Goal: Entertainment & Leisure: Consume media (video, audio)

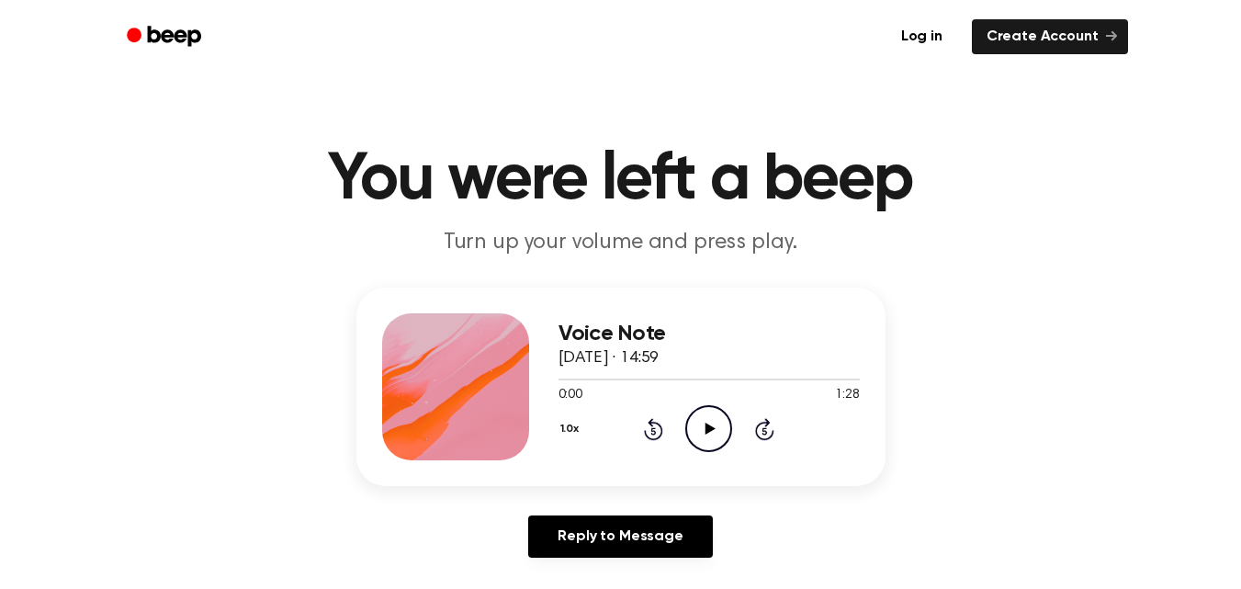
click at [716, 431] on icon "Play Audio" at bounding box center [709, 428] width 47 height 47
click at [716, 431] on icon "Pause Audio" at bounding box center [709, 428] width 47 height 47
click at [693, 436] on icon "Play Audio" at bounding box center [709, 428] width 47 height 47
click at [654, 429] on icon "Rewind 5 seconds" at bounding box center [653, 429] width 20 height 24
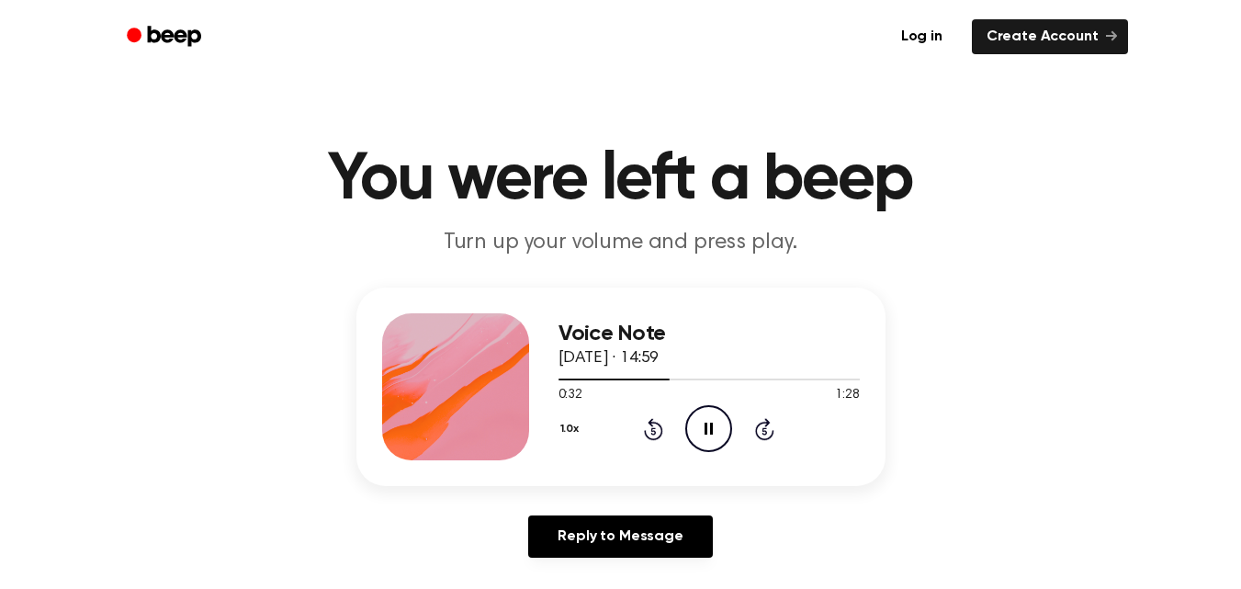
click at [654, 429] on icon "Rewind 5 seconds" at bounding box center [653, 429] width 20 height 24
click at [640, 377] on div at bounding box center [709, 378] width 301 height 15
click at [703, 414] on icon "Play Audio" at bounding box center [709, 428] width 47 height 47
click at [604, 377] on div at bounding box center [709, 378] width 301 height 15
click at [709, 420] on icon "Pause Audio" at bounding box center [709, 428] width 47 height 47
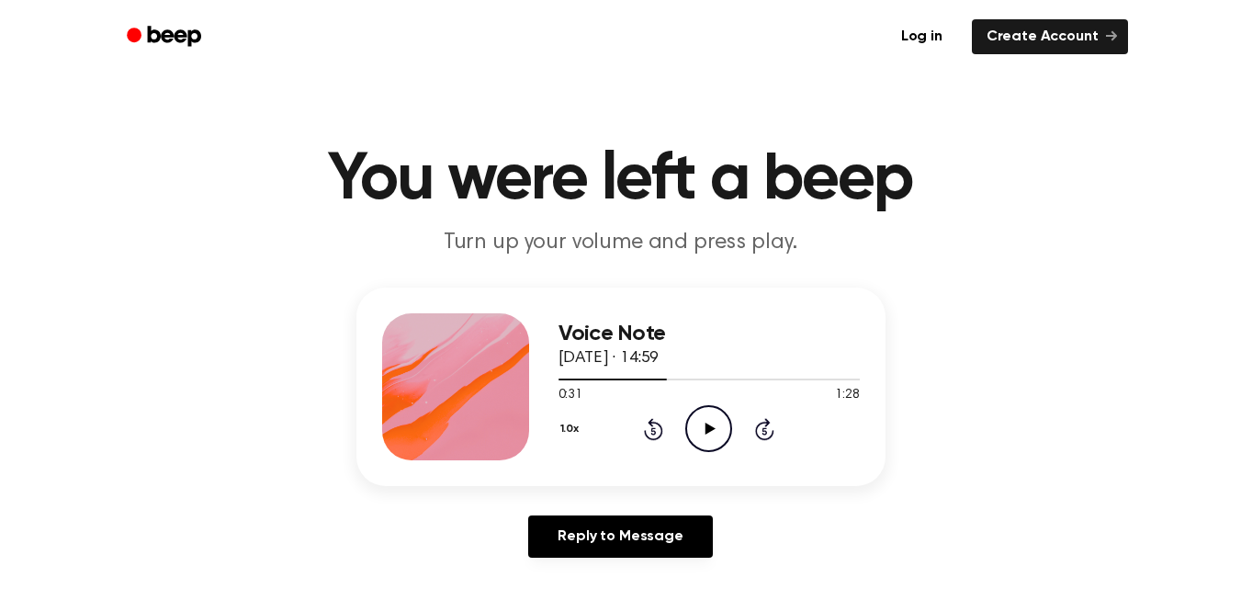
click at [709, 420] on icon "Play Audio" at bounding box center [709, 428] width 47 height 47
click at [705, 424] on icon at bounding box center [709, 429] width 8 height 12
click at [643, 375] on div at bounding box center [709, 378] width 301 height 15
click at [705, 422] on icon "Play Audio" at bounding box center [709, 428] width 47 height 47
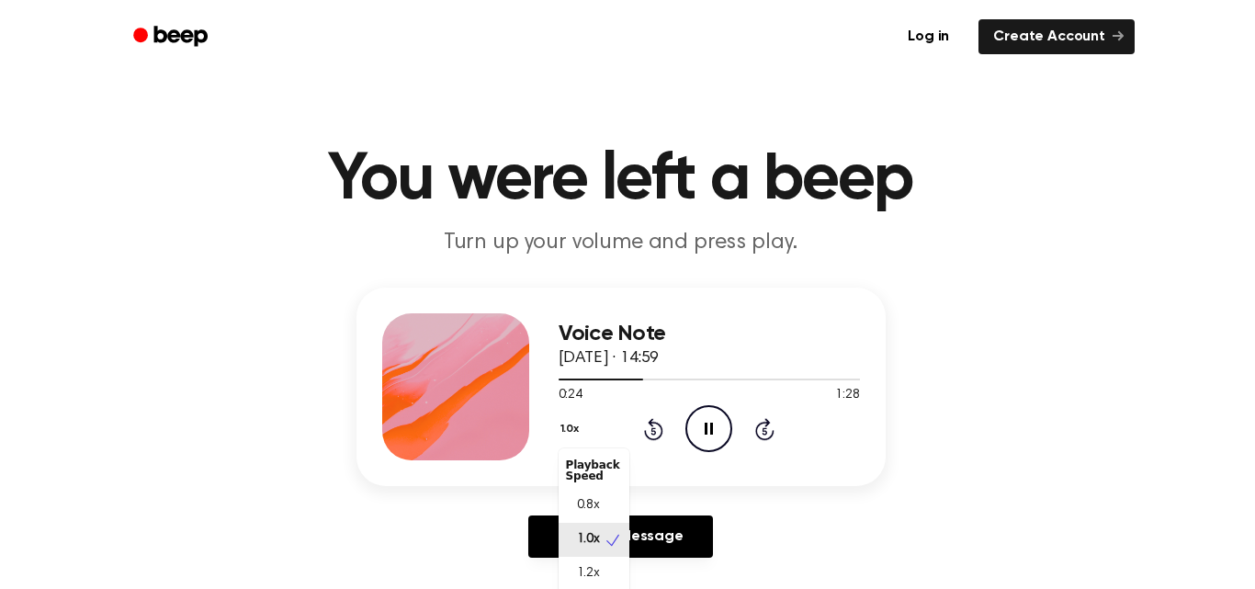
click at [581, 427] on button "1.0x" at bounding box center [573, 429] width 28 height 31
click at [598, 512] on span "0.8x" at bounding box center [588, 505] width 23 height 19
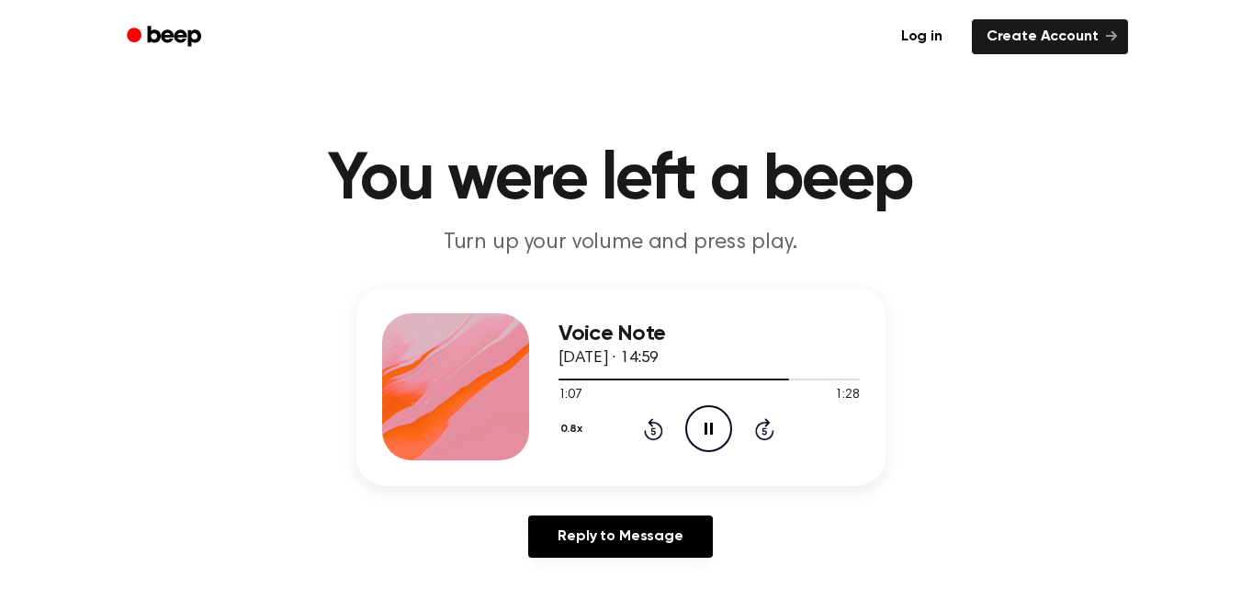
click at [448, 273] on main "You were left a beep Turn up your volume and press play. Voice Note [DATE] · 14…" at bounding box center [620, 566] width 1241 height 1133
click at [703, 429] on icon "Pause Audio" at bounding box center [709, 428] width 47 height 47
click at [624, 378] on div at bounding box center [709, 378] width 301 height 15
click at [706, 427] on icon at bounding box center [711, 429] width 10 height 12
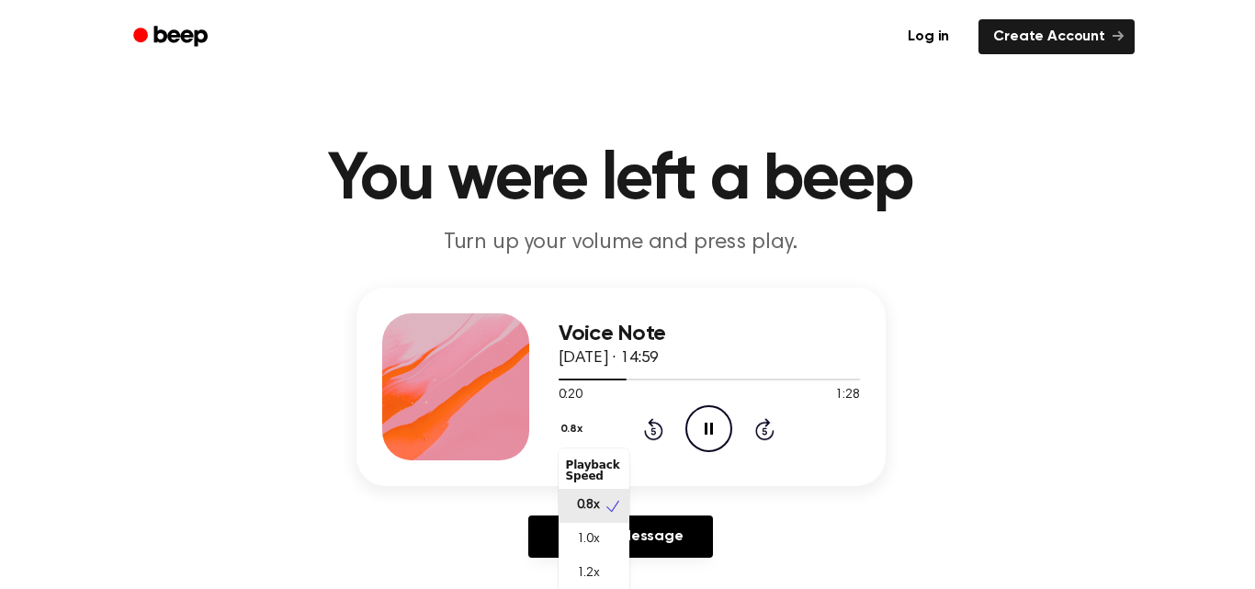
click at [588, 433] on button "0.8x" at bounding box center [574, 429] width 31 height 31
click at [598, 525] on div "1.0x" at bounding box center [594, 540] width 71 height 34
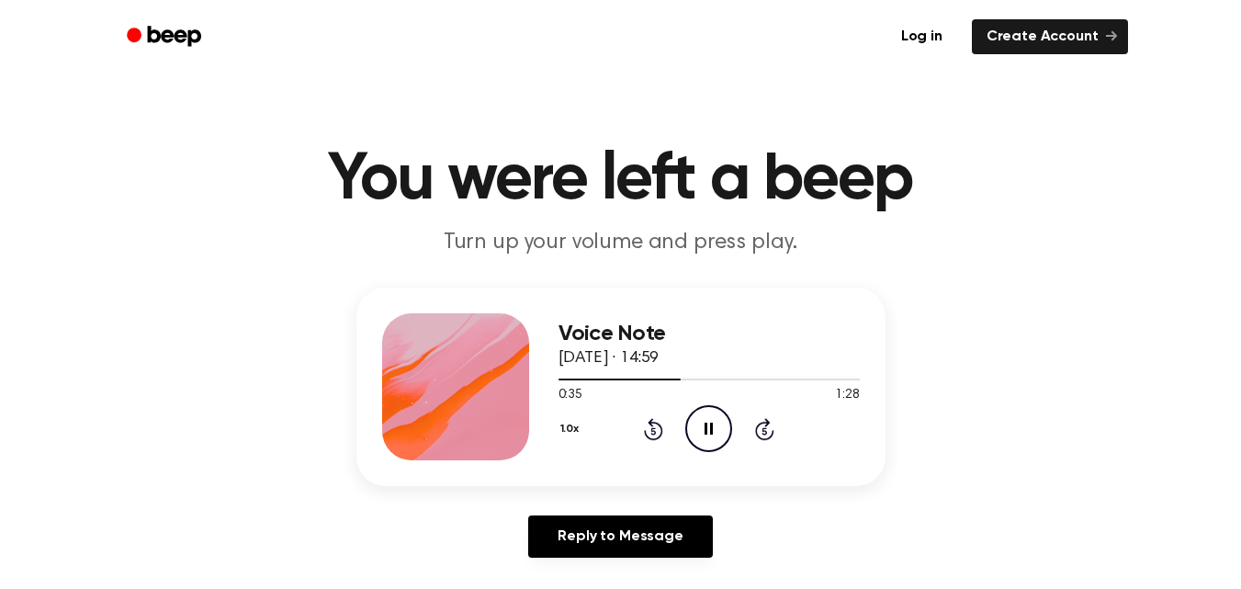
click at [706, 422] on icon "Pause Audio" at bounding box center [709, 428] width 47 height 47
click at [705, 434] on icon "Play Audio" at bounding box center [709, 428] width 47 height 47
click at [703, 420] on icon "Pause Audio" at bounding box center [709, 428] width 47 height 47
click at [710, 447] on icon "Play Audio" at bounding box center [709, 428] width 47 height 47
click at [559, 384] on div at bounding box center [709, 378] width 301 height 15
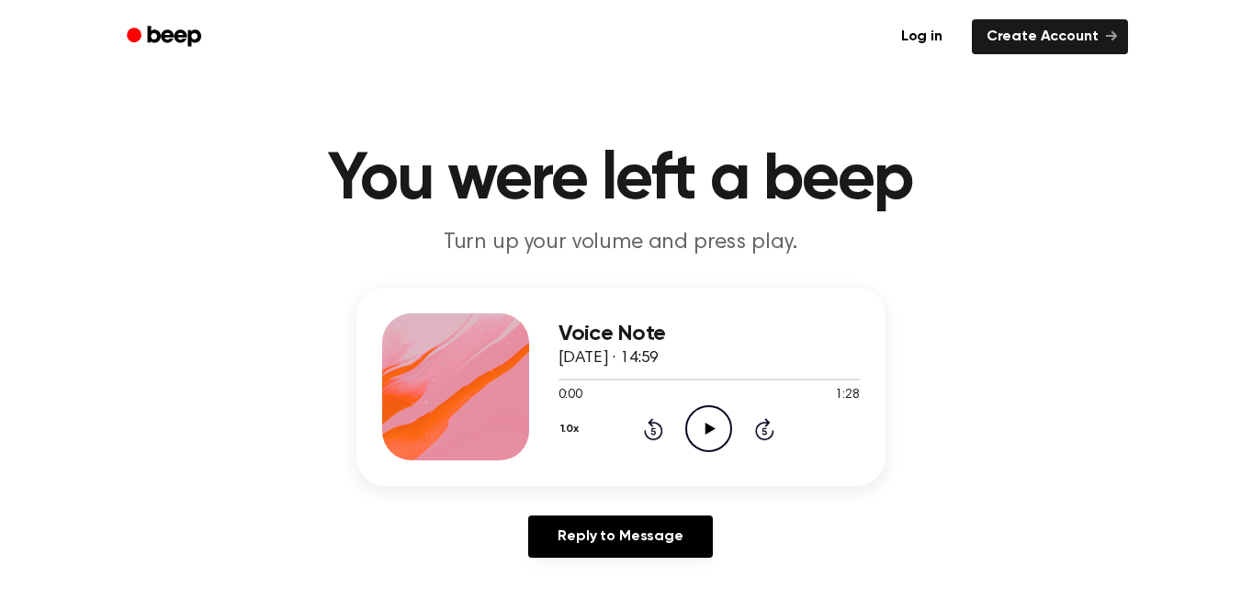
click at [706, 413] on icon "Play Audio" at bounding box center [709, 428] width 47 height 47
click at [560, 432] on button "1.0x" at bounding box center [573, 429] width 28 height 31
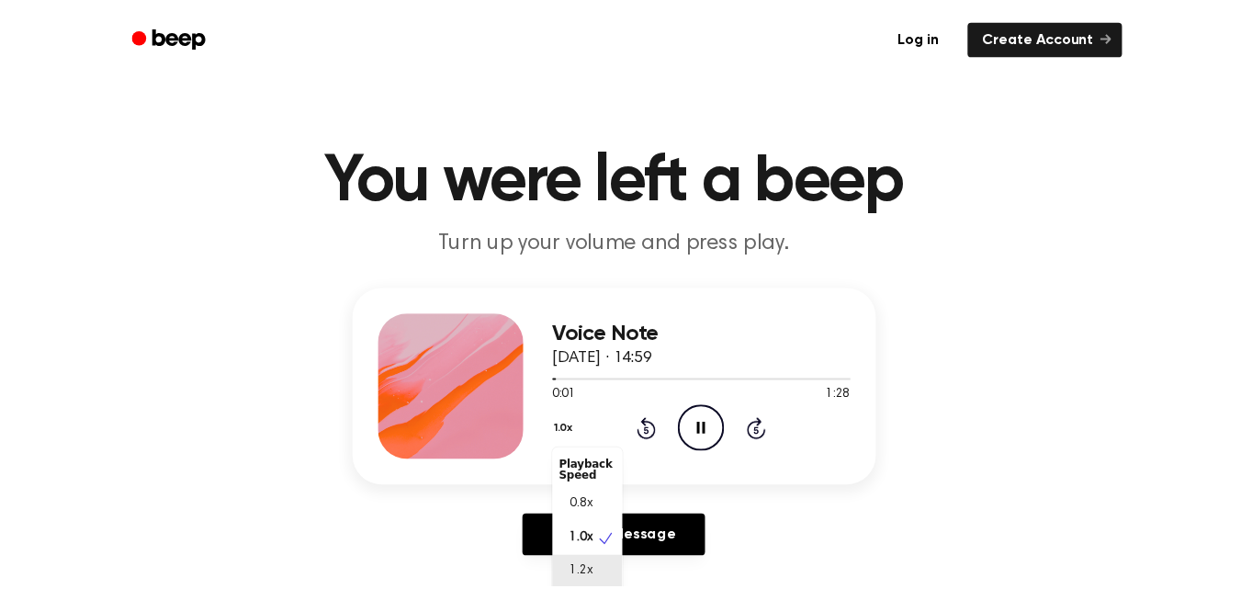
scroll to position [2, 0]
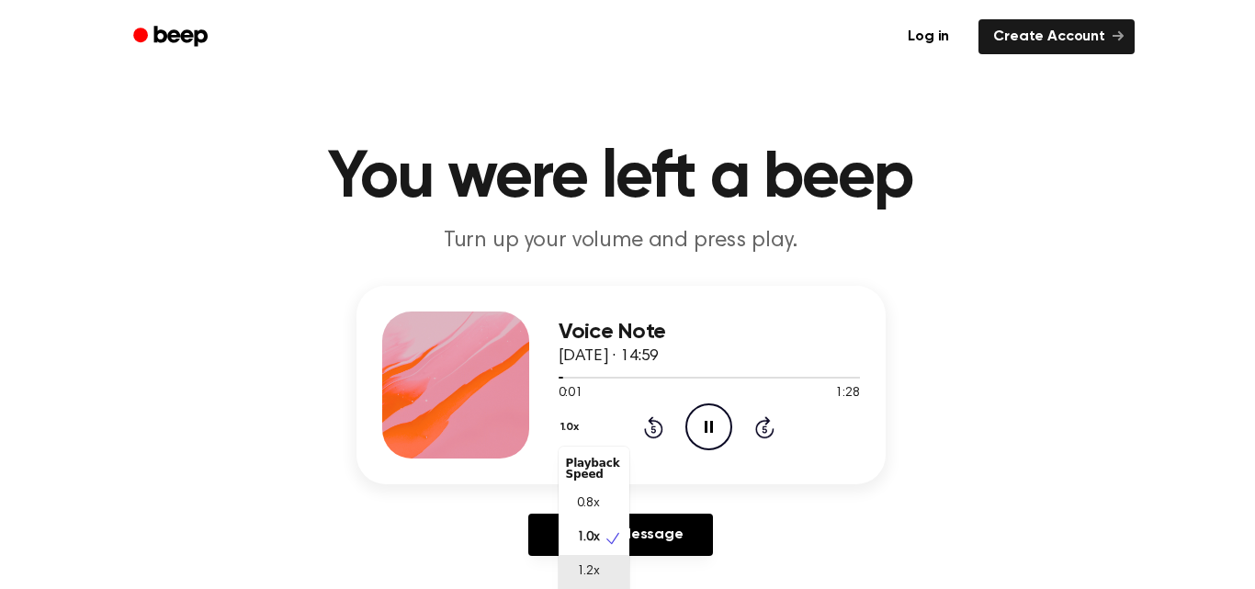
click at [615, 566] on div "1.2x" at bounding box center [594, 572] width 71 height 34
